Goal: Use online tool/utility: Utilize a website feature to perform a specific function

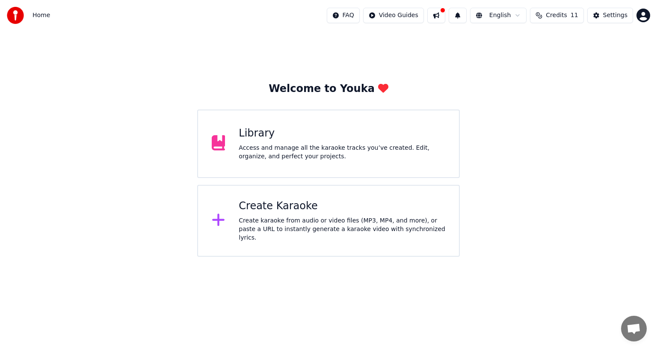
click at [281, 207] on div "Create Karaoke" at bounding box center [342, 206] width 207 height 14
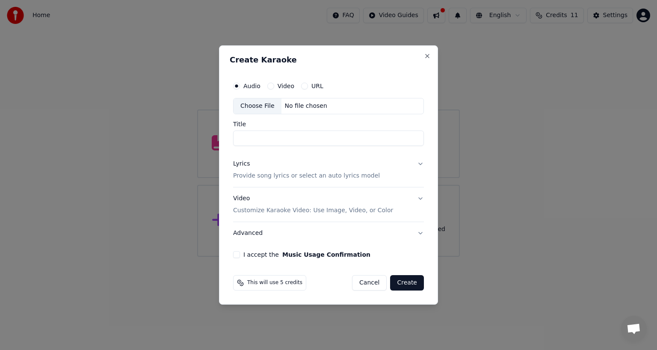
click at [250, 135] on input "Title" at bounding box center [328, 138] width 191 height 15
click at [256, 109] on div "Choose File" at bounding box center [258, 105] width 48 height 15
click at [428, 58] on button "Close" at bounding box center [427, 56] width 7 height 7
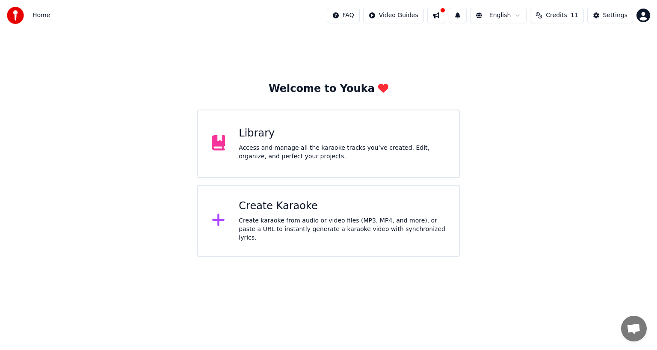
click at [235, 232] on div "Create Karaoke Create karaoke from audio or video files (MP3, MP4, and more), o…" at bounding box center [328, 221] width 263 height 72
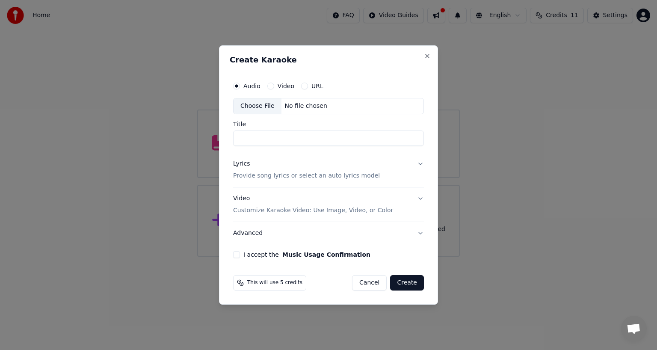
click at [264, 111] on div "Choose File" at bounding box center [258, 105] width 48 height 15
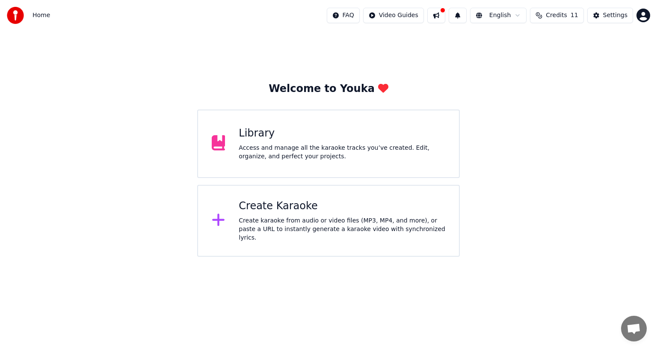
click at [344, 220] on div "Create karaoke from audio or video files (MP3, MP4, and more), or paste a URL t…" at bounding box center [342, 230] width 207 height 26
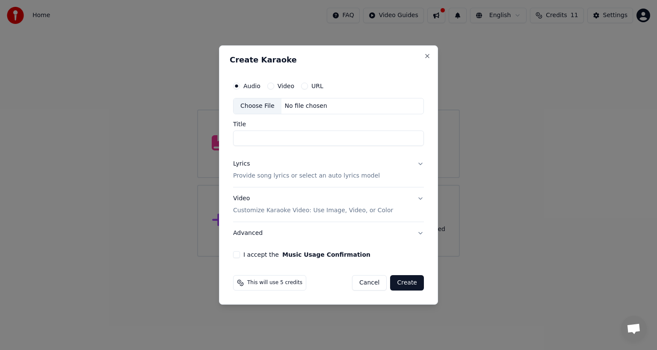
click at [247, 140] on input "Title" at bounding box center [328, 138] width 191 height 15
type input "**********"
click at [282, 252] on button "Music Usage Confirmation" at bounding box center [326, 255] width 88 height 6
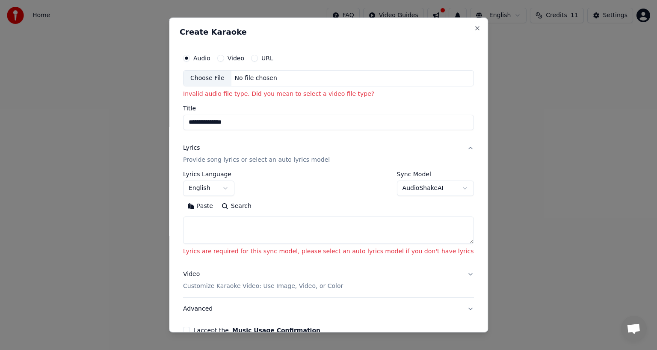
click at [261, 78] on div "No file chosen" at bounding box center [256, 78] width 49 height 9
click at [221, 79] on div "Choose File" at bounding box center [208, 78] width 48 height 15
click at [342, 77] on div "Choose File C:\Music 1\Every Day I Can.mp4" at bounding box center [328, 78] width 291 height 16
click at [474, 31] on button "Close" at bounding box center [477, 28] width 7 height 7
select select
